Goal: Task Accomplishment & Management: Complete application form

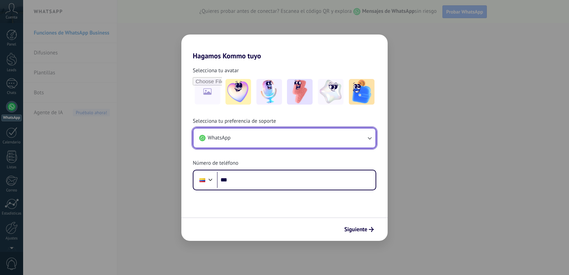
click at [225, 137] on span "WhatsApp" at bounding box center [219, 137] width 23 height 7
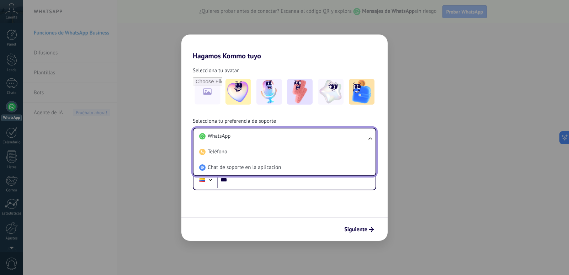
click at [182, 115] on div "Selecciona tu avatar Selecciona tu preferencia de soporte WhatsApp WhatsApp Tel…" at bounding box center [284, 125] width 206 height 130
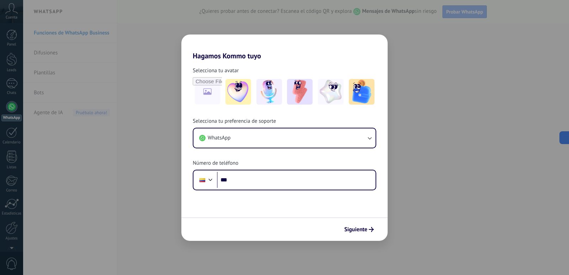
click at [11, 106] on div "Hagamos Kommo tuyo Selecciona tu avatar Selecciona tu preferencia de soporte Wh…" at bounding box center [284, 137] width 569 height 275
click at [15, 87] on div "Hagamos Kommo tuyo Selecciona tu avatar Selecciona tu preferencia de soporte Wh…" at bounding box center [284, 137] width 569 height 275
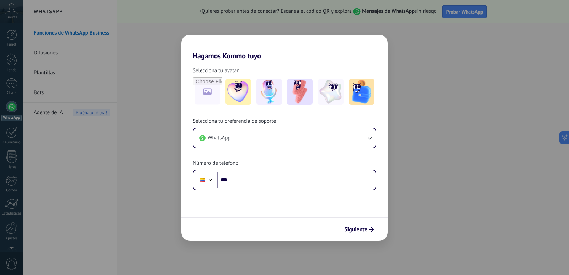
click at [489, 74] on div "Hagamos Kommo tuyo Selecciona tu avatar Selecciona tu preferencia de soporte Wh…" at bounding box center [284, 137] width 569 height 275
click at [362, 224] on button "Siguiente" at bounding box center [359, 229] width 36 height 12
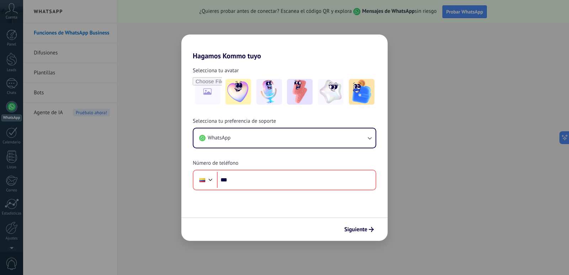
click at [431, 180] on div "Hagamos Kommo tuyo Selecciona tu avatar Selecciona tu preferencia de soporte Wh…" at bounding box center [284, 137] width 569 height 275
click at [345, 46] on h2 "Hagamos Kommo tuyo" at bounding box center [284, 48] width 206 height 26
click at [438, 46] on div "Hagamos Kommo tuyo Selecciona tu avatar Selecciona tu preferencia de soporte Wh…" at bounding box center [284, 137] width 569 height 275
